Goal: Find specific page/section: Locate a particular part of the current website

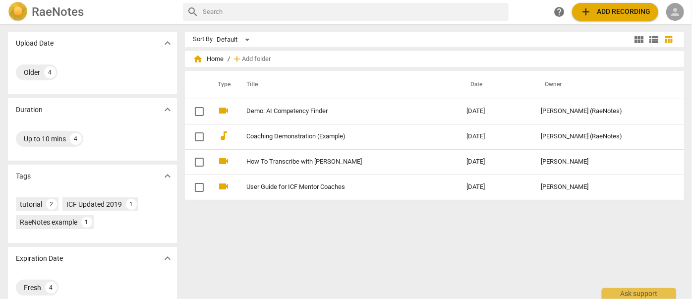
click at [673, 8] on span "person" at bounding box center [675, 12] width 12 height 12
click at [664, 19] on li "Login" at bounding box center [667, 24] width 36 height 24
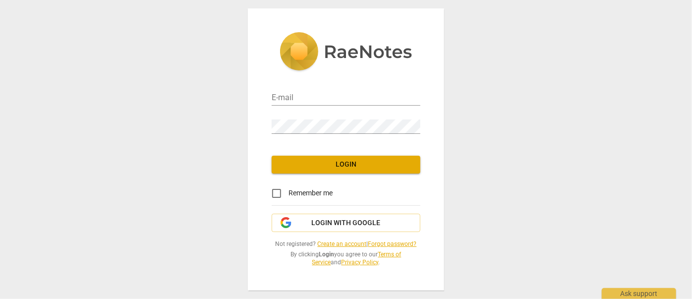
type input "matthewmcc@cintroncoaching.com"
click at [321, 164] on span "Login" at bounding box center [345, 165] width 133 height 10
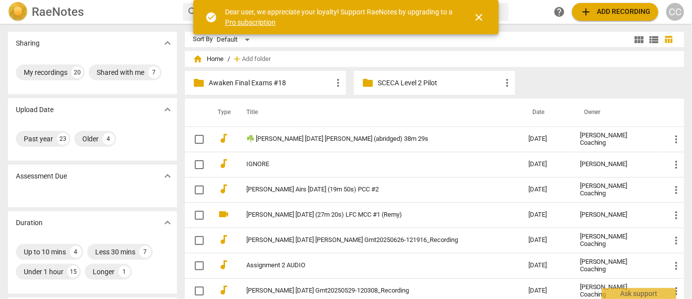
click at [679, 10] on div "CC" at bounding box center [675, 12] width 18 height 18
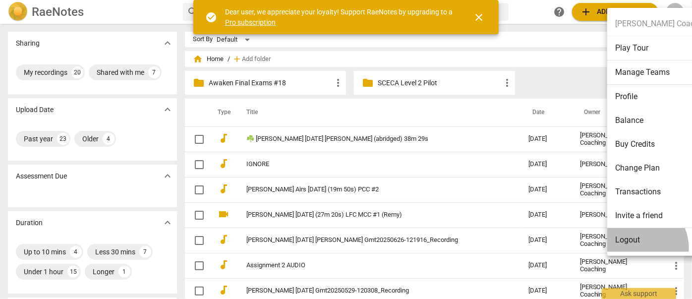
click at [635, 248] on li "Logout" at bounding box center [662, 240] width 110 height 24
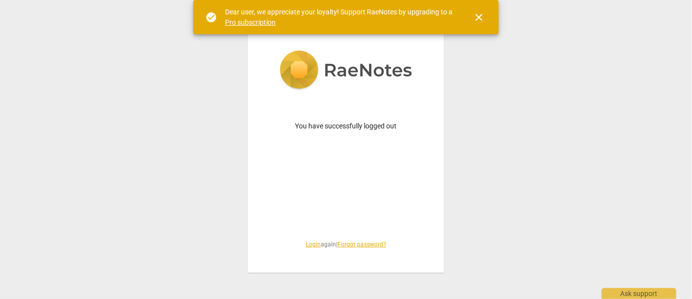
click at [309, 244] on link "Login" at bounding box center [313, 244] width 15 height 7
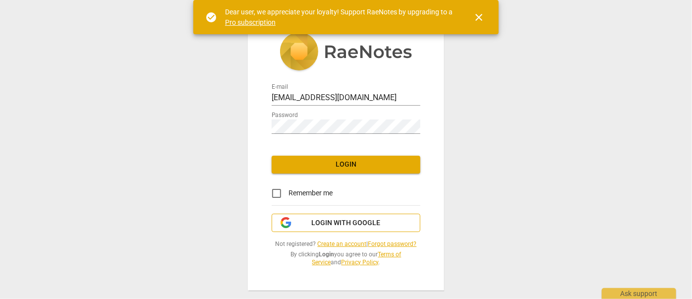
click at [353, 226] on span "Login with Google" at bounding box center [346, 223] width 69 height 10
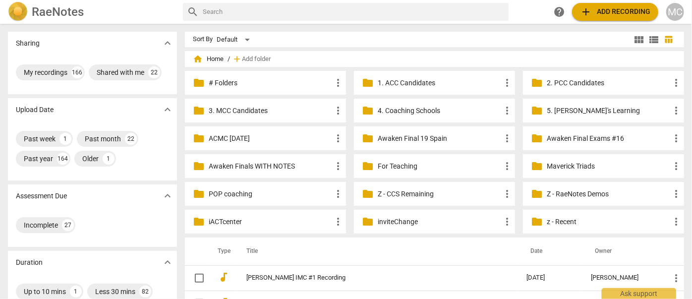
click at [273, 9] on input "text" at bounding box center [354, 12] width 302 height 16
type input "[PERSON_NAME]"
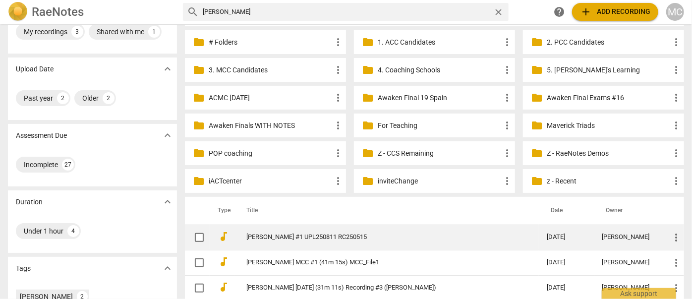
scroll to position [90, 0]
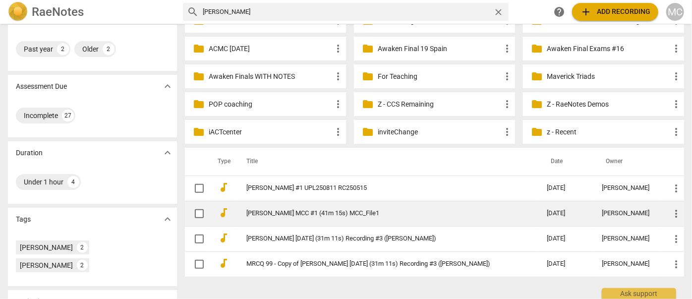
click at [295, 214] on link "[PERSON_NAME] MCC #1 (41m 15s) MCC_File1" at bounding box center [378, 213] width 265 height 7
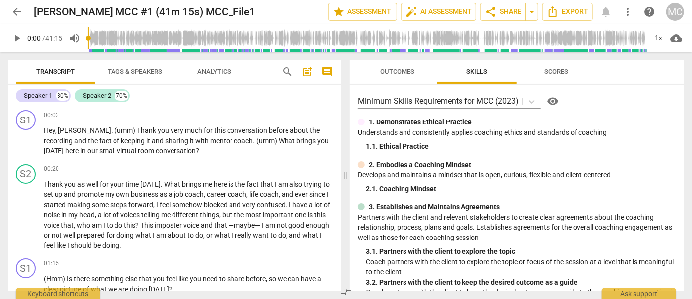
drag, startPoint x: 162, startPoint y: 175, endPoint x: 161, endPoint y: 83, distance: 92.2
